Goal: Register for event/course

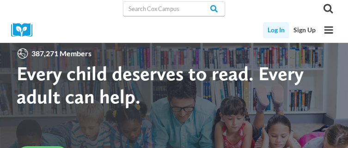
click at [274, 35] on link "Log In" at bounding box center [276, 30] width 26 height 16
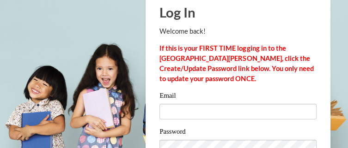
scroll to position [37, 0]
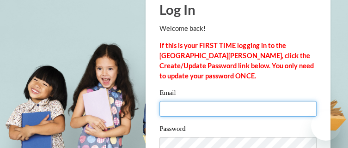
click at [254, 102] on input "Email" at bounding box center [237, 109] width 157 height 16
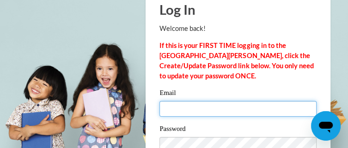
scroll to position [0, 0]
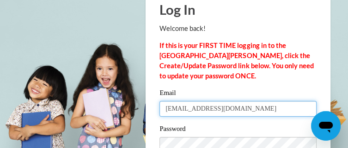
type input "bren1gulley@windstream.net"
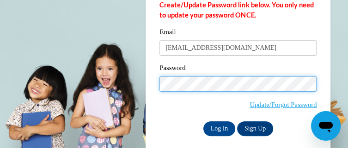
scroll to position [103, 0]
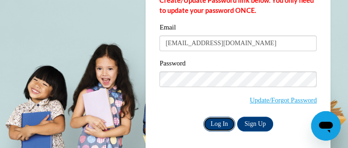
click at [216, 123] on input "Log In" at bounding box center [219, 124] width 32 height 15
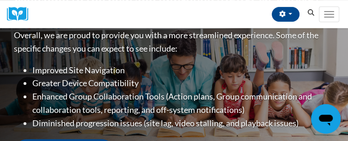
scroll to position [185, 0]
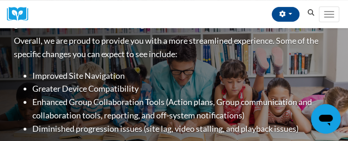
click at [0, 0] on span "My Learning" at bounding box center [0, 0] width 0 height 0
click at [0, 0] on span "My Course Progress" at bounding box center [0, 0] width 0 height 0
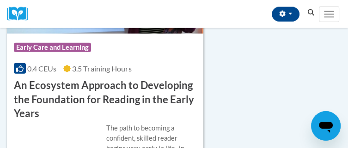
scroll to position [1208, 0]
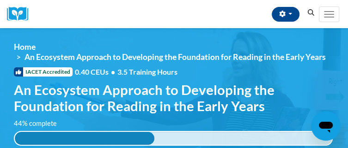
drag, startPoint x: 0, startPoint y: 0, endPoint x: 86, endPoint y: 140, distance: 164.4
click at [86, 140] on div "44% complete" at bounding box center [85, 138] width 140 height 13
click at [102, 140] on div "44% complete" at bounding box center [85, 138] width 140 height 13
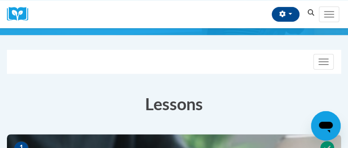
scroll to position [148, 0]
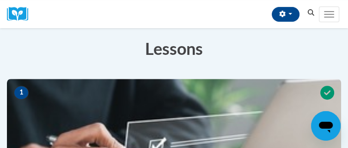
scroll to position [203, 0]
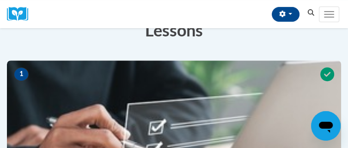
click at [259, 142] on img at bounding box center [174, 107] width 334 height 92
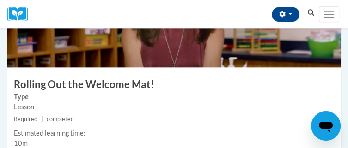
scroll to position [536, 0]
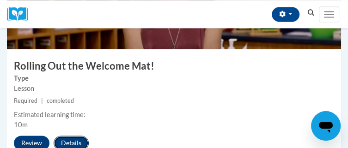
click at [68, 141] on button "Details" at bounding box center [71, 143] width 35 height 15
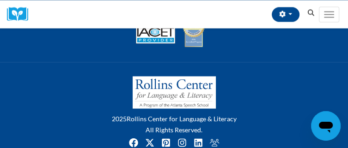
scroll to position [815, 0]
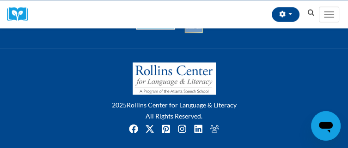
click at [0, 0] on span "Learn" at bounding box center [0, 0] width 0 height 0
click at [0, 0] on span "PK-5 Structured Literacy Program" at bounding box center [0, 0] width 0 height 0
click at [0, 0] on link "About" at bounding box center [0, 0] width 0 height 0
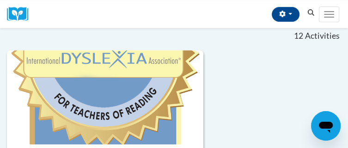
scroll to position [289, 0]
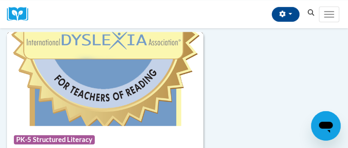
click at [61, 138] on span "PK-5 Structured Literacy" at bounding box center [54, 139] width 81 height 9
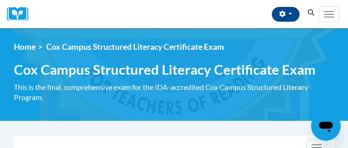
click at [0, 0] on link "Lessons" at bounding box center [0, 0] width 0 height 0
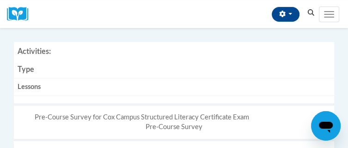
scroll to position [160, 0]
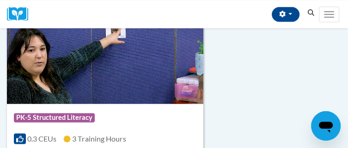
scroll to position [542, 0]
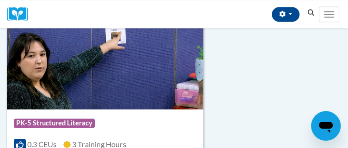
click at [92, 145] on span "3 Training Hours" at bounding box center [99, 144] width 54 height 9
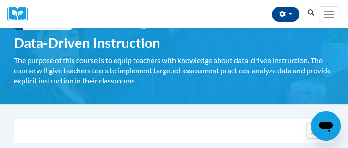
scroll to position [55, 0]
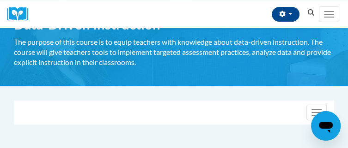
click at [0, 0] on button "Enroll" at bounding box center [0, 0] width 0 height 0
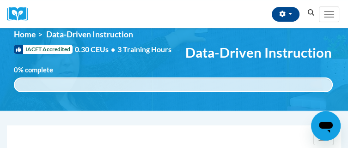
scroll to position [18, 0]
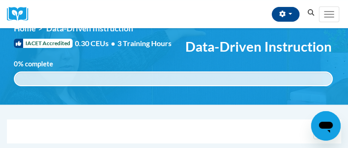
click at [0, 0] on link "Lessons" at bounding box center [0, 0] width 0 height 0
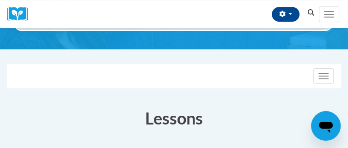
scroll to position [92, 0]
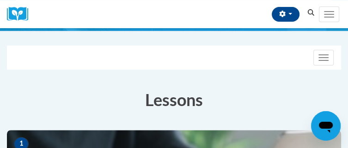
click at [22, 144] on span "1" at bounding box center [21, 144] width 15 height 14
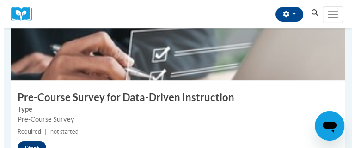
scroll to position [240, 0]
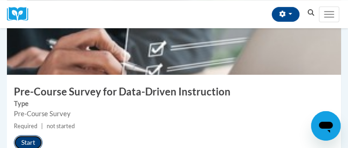
click at [29, 142] on button "Start" at bounding box center [28, 142] width 29 height 15
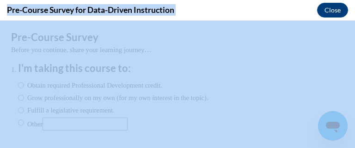
scroll to position [0, 0]
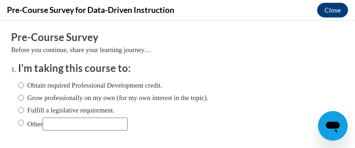
click at [178, 88] on span "Obtain required Professional Development credit." at bounding box center [113, 85] width 190 height 10
click at [18, 89] on input "Obtain required Professional Development credit." at bounding box center [21, 85] width 6 height 10
radio input "true"
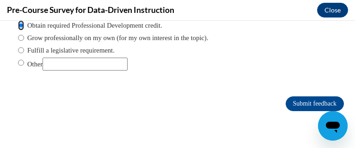
scroll to position [74, 0]
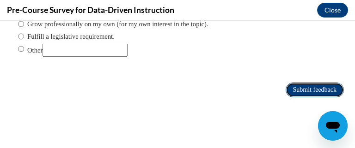
click at [319, 91] on input "Submit feedback" at bounding box center [315, 90] width 58 height 15
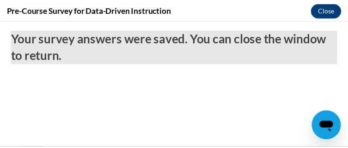
scroll to position [0, 0]
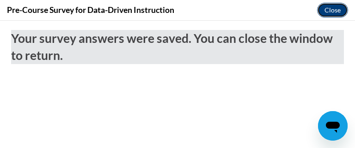
click at [329, 12] on button "Close" at bounding box center [332, 10] width 31 height 15
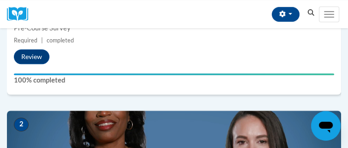
scroll to position [333, 0]
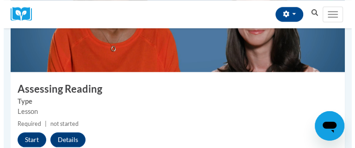
scroll to position [450, 0]
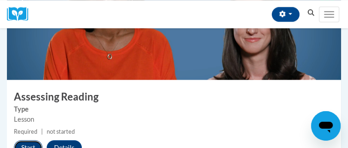
click at [34, 146] on button "Start" at bounding box center [28, 148] width 29 height 15
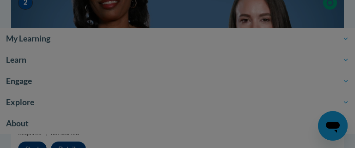
click at [34, 146] on div at bounding box center [177, 74] width 355 height 148
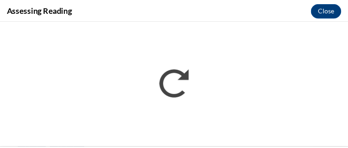
scroll to position [0, 0]
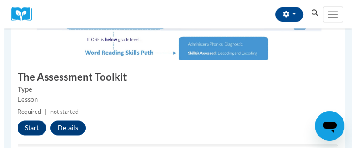
scroll to position [666, 0]
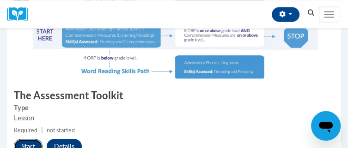
click at [35, 144] on button "Start" at bounding box center [28, 146] width 29 height 15
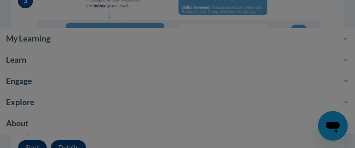
click at [35, 144] on div at bounding box center [177, 74] width 355 height 148
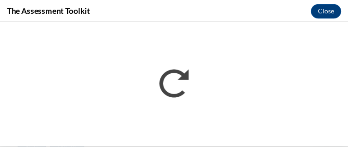
scroll to position [0, 0]
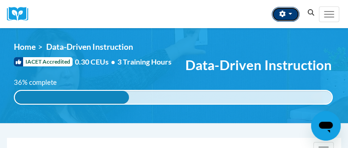
click at [290, 14] on span "button" at bounding box center [290, 14] width 4 height 2
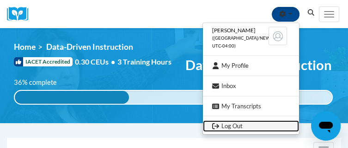
click at [234, 129] on link "Log Out" at bounding box center [251, 127] width 96 height 12
